Goal: Information Seeking & Learning: Find specific page/section

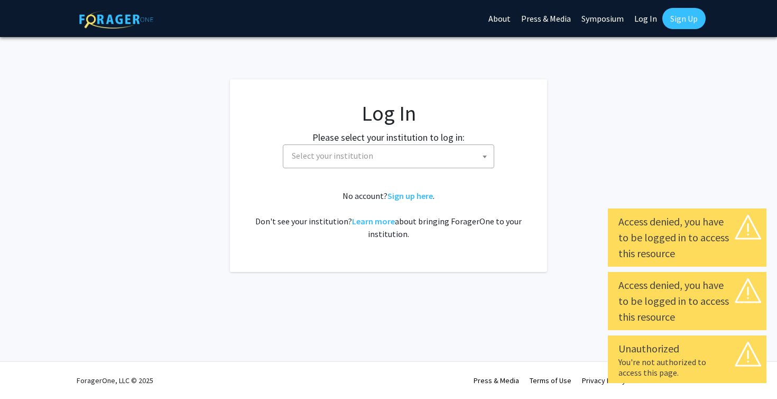
select select
click at [397, 168] on fg-card-body "Log In Please select your institution to log in: [GEOGRAPHIC_DATA] [GEOGRAPHIC_…" at bounding box center [388, 175] width 275 height 150
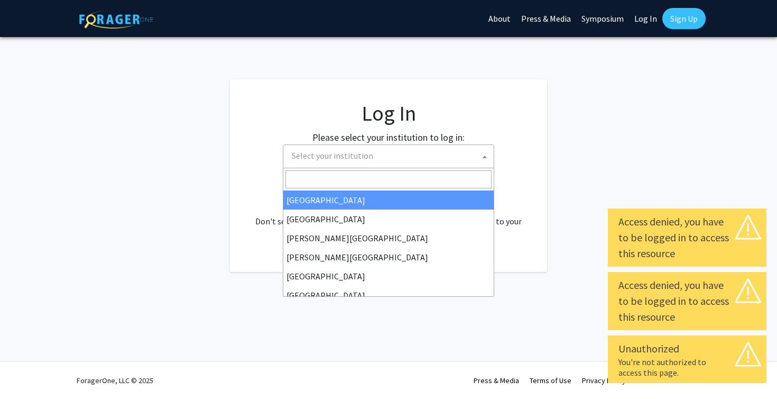
click at [394, 160] on span "Select your institution" at bounding box center [391, 156] width 206 height 22
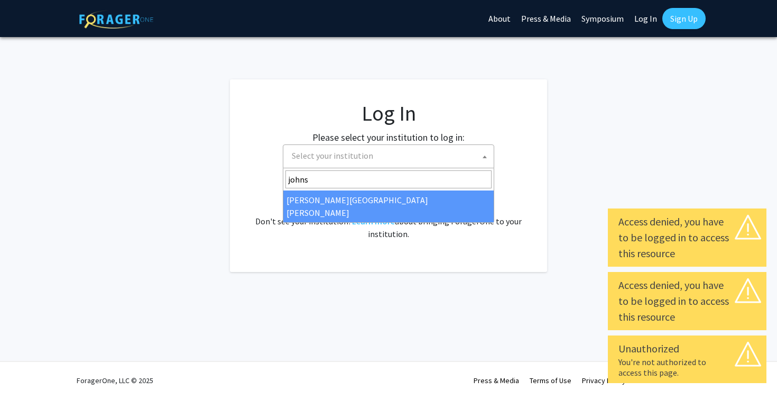
type input "johns"
select select "1"
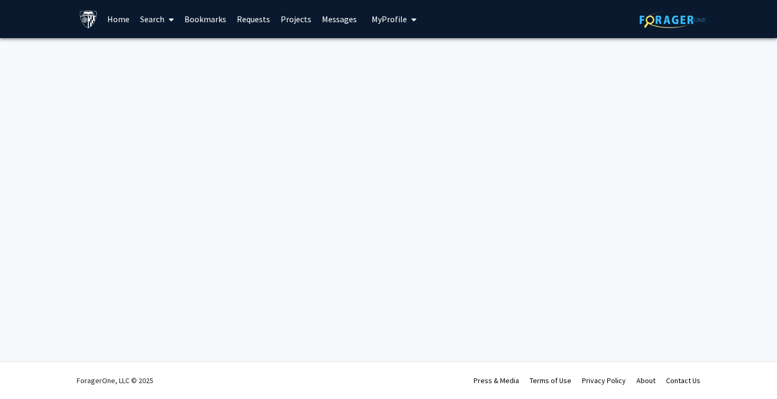
click at [681, 25] on img at bounding box center [673, 20] width 66 height 16
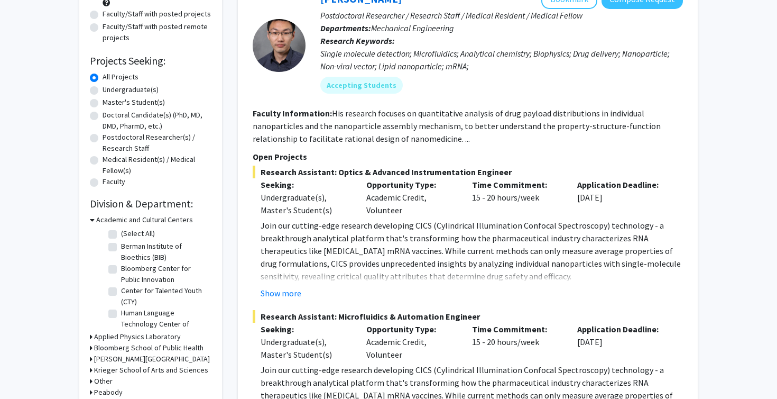
click at [118, 237] on fg-checkbox "(Select All) (Select All)" at bounding box center [158, 234] width 100 height 13
click at [121, 233] on label "(Select All)" at bounding box center [138, 233] width 34 height 11
click at [121, 233] on input "(Select All)" at bounding box center [124, 231] width 7 height 7
checkbox input "true"
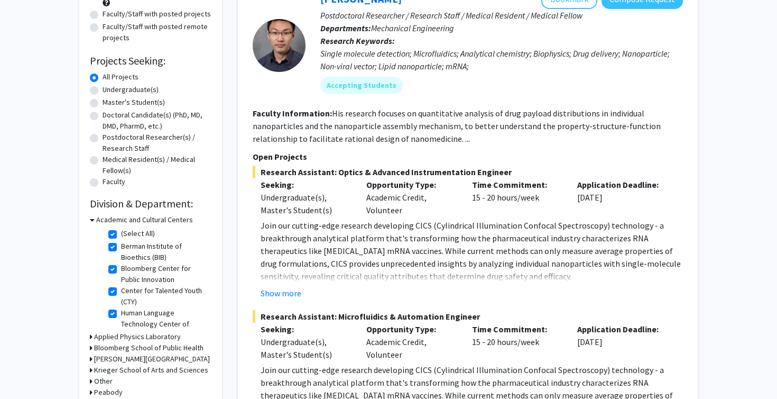
checkbox input "true"
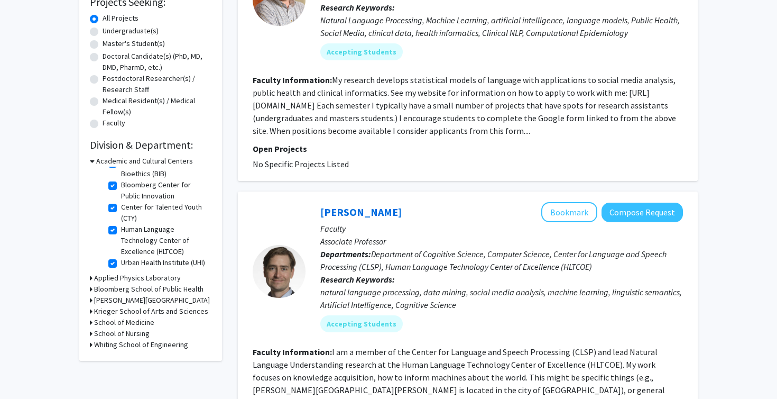
scroll to position [188, 0]
click at [93, 321] on div "School of Medicine" at bounding box center [151, 321] width 122 height 11
click at [90, 323] on icon at bounding box center [91, 321] width 3 height 11
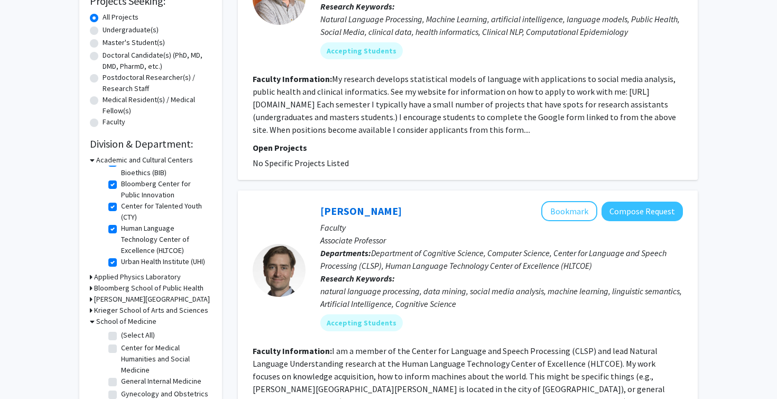
click at [93, 323] on icon at bounding box center [92, 321] width 5 height 11
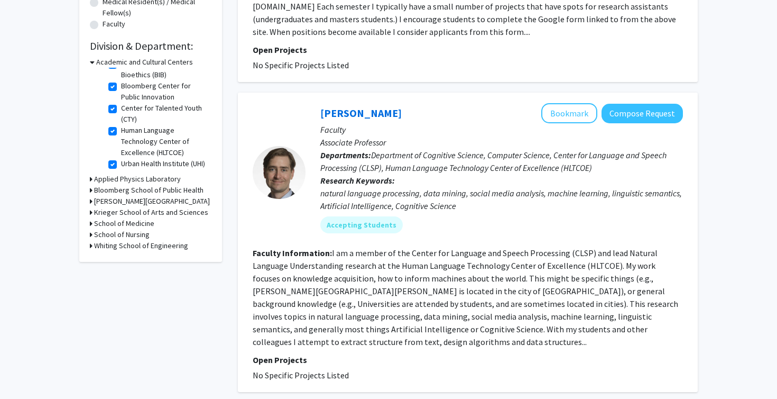
scroll to position [295, 0]
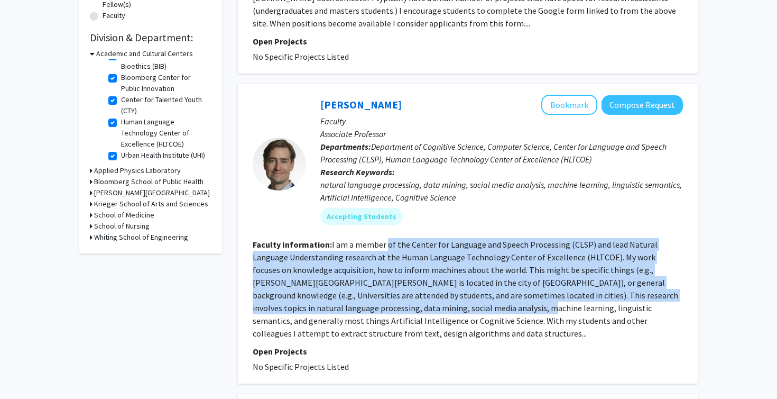
drag, startPoint x: 388, startPoint y: 245, endPoint x: 429, endPoint y: 302, distance: 70.0
click at [429, 302] on section "Faculty Information: I am a member of the Center for Language and Speech Proces…" at bounding box center [468, 289] width 430 height 102
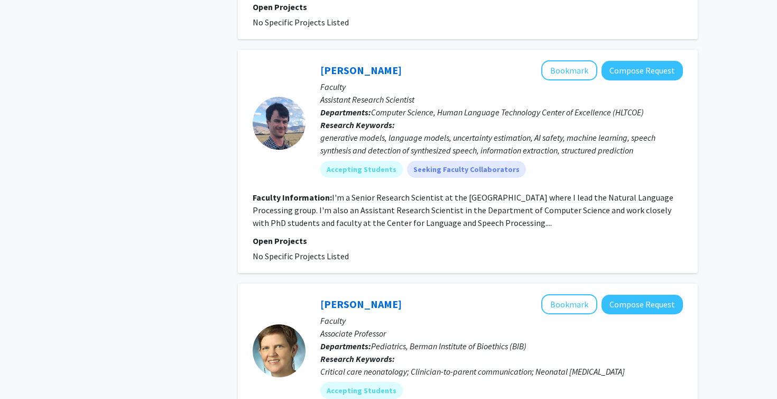
scroll to position [646, 0]
